Goal: Find specific page/section: Find specific page/section

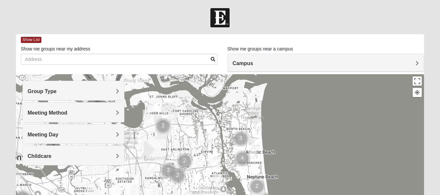
click at [90, 91] on h4 "Group Type" at bounding box center [73, 91] width 91 height 6
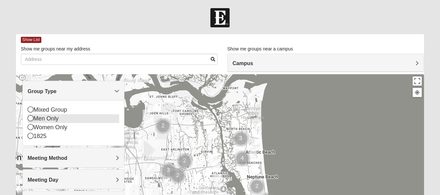
click at [31, 120] on icon at bounding box center [31, 118] width 6 height 6
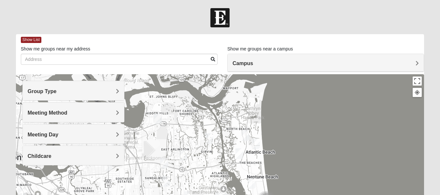
click at [85, 115] on h4 "Meeting Method" at bounding box center [73, 113] width 91 height 6
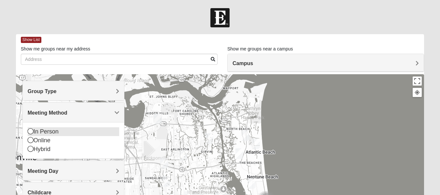
click at [30, 128] on icon at bounding box center [31, 131] width 6 height 6
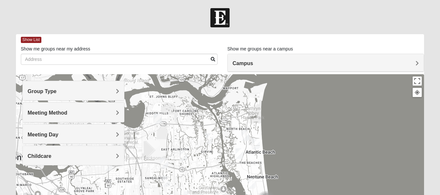
click at [57, 133] on span "Meeting Day" at bounding box center [43, 135] width 31 height 6
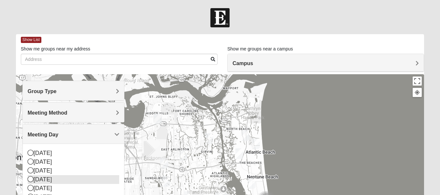
click at [30, 180] on icon at bounding box center [31, 179] width 6 height 6
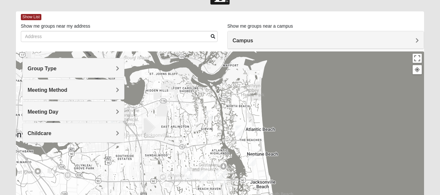
scroll to position [33, 0]
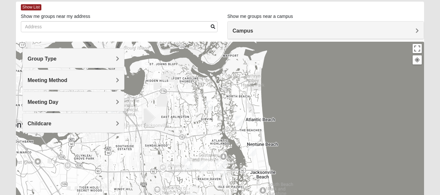
click at [113, 121] on h4 "Childcare" at bounding box center [73, 123] width 91 height 6
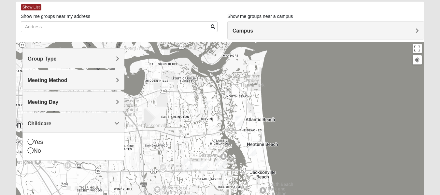
click at [113, 121] on h4 "Childcare" at bounding box center [73, 123] width 91 height 6
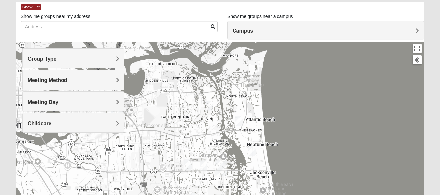
click at [109, 104] on h4 "Meeting Day" at bounding box center [73, 102] width 91 height 6
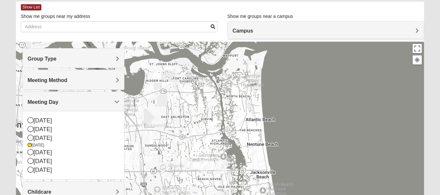
click at [109, 104] on h4 "Meeting Day" at bounding box center [73, 102] width 91 height 6
